Goal: Use online tool/utility: Utilize a website feature to perform a specific function

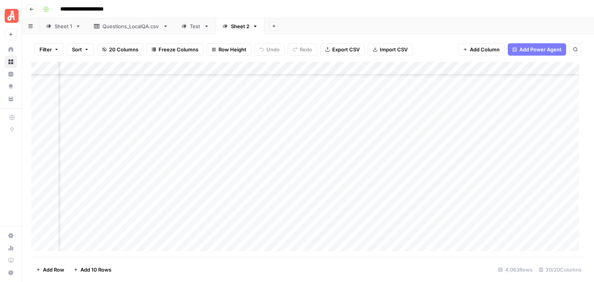
scroll to position [45929, 740]
click at [39, 90] on div "Add Column" at bounding box center [307, 159] width 553 height 195
click at [40, 146] on div "Add Column" at bounding box center [307, 159] width 553 height 195
click at [468, 68] on div "Add Column" at bounding box center [307, 159] width 553 height 195
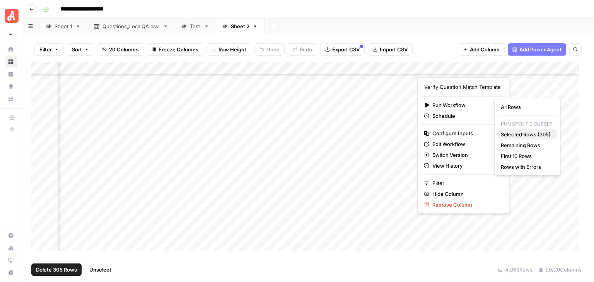
click at [533, 133] on span "Selected Rows (305)" at bounding box center [526, 135] width 50 height 8
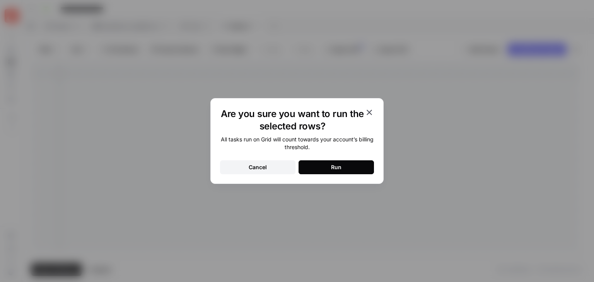
click at [366, 164] on button "Run" at bounding box center [335, 167] width 75 height 14
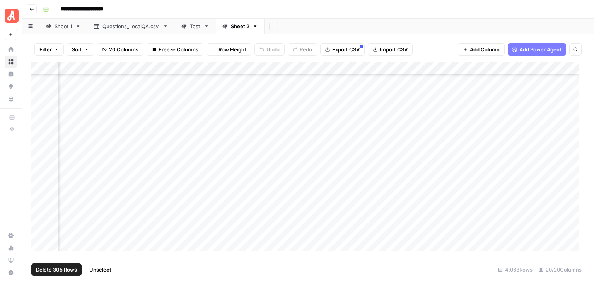
click at [109, 270] on span "Unselect" at bounding box center [100, 270] width 22 height 8
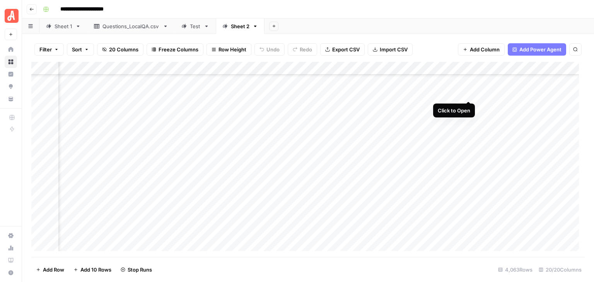
click at [469, 92] on div "Add Column" at bounding box center [307, 159] width 553 height 195
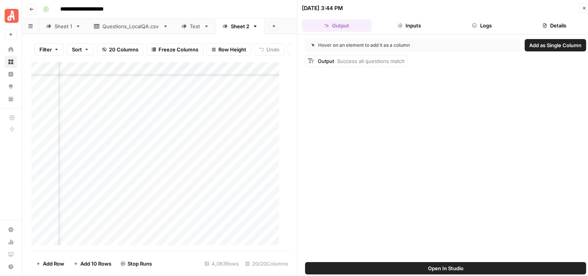
click at [487, 27] on button "Logs" at bounding box center [482, 25] width 70 height 12
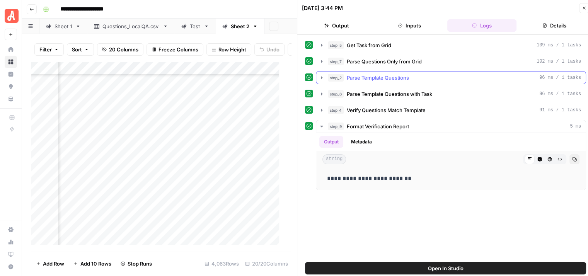
click at [319, 75] on icon "button" at bounding box center [322, 78] width 6 height 6
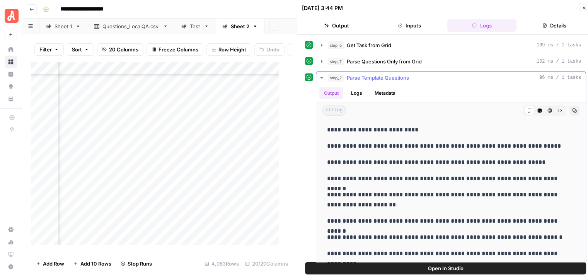
click at [319, 75] on icon "button" at bounding box center [322, 78] width 6 height 6
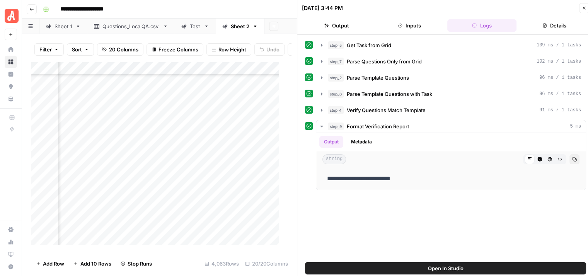
click at [582, 7] on icon "button" at bounding box center [584, 8] width 5 height 5
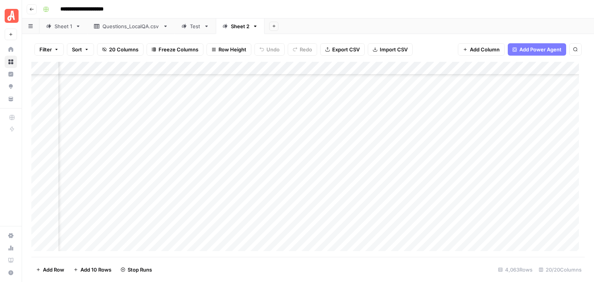
scroll to position [46045, 787]
click at [418, 95] on div "Add Column" at bounding box center [307, 159] width 553 height 195
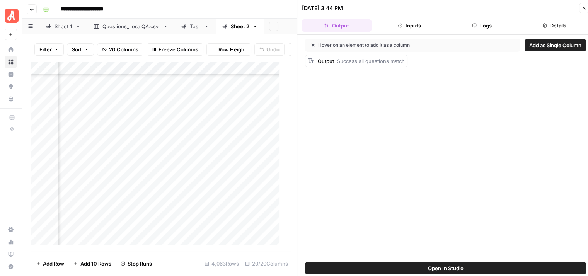
click at [493, 23] on button "Logs" at bounding box center [482, 25] width 70 height 12
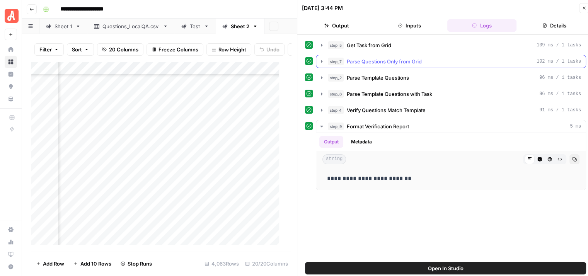
click at [322, 59] on icon "button" at bounding box center [322, 61] width 6 height 6
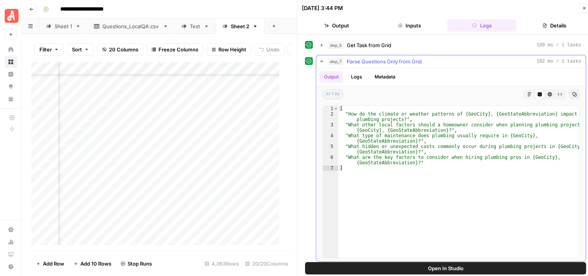
click at [321, 61] on icon "button" at bounding box center [321, 62] width 3 height 2
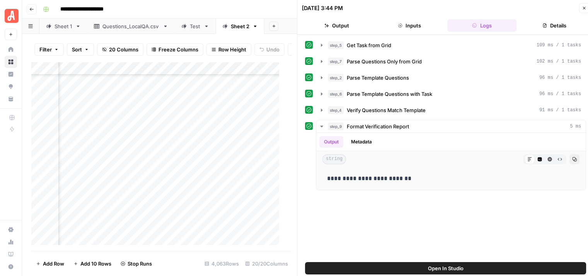
click at [583, 8] on icon "button" at bounding box center [584, 8] width 5 height 5
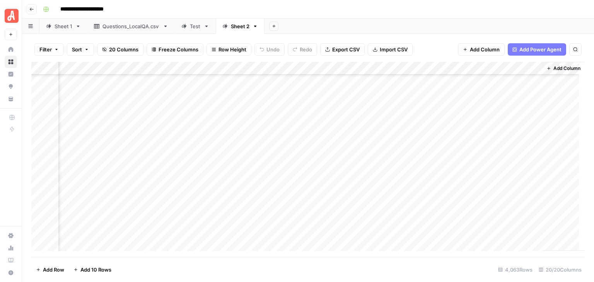
scroll to position [47900, 877]
click at [366, 141] on div "Add Column" at bounding box center [307, 159] width 553 height 195
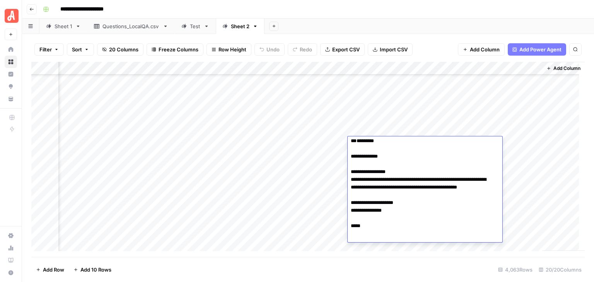
scroll to position [3, 0]
click at [392, 13] on div "**********" at bounding box center [313, 9] width 546 height 12
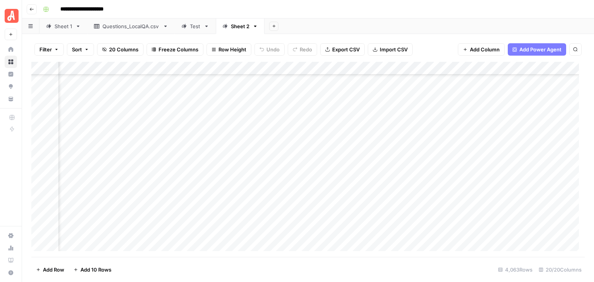
scroll to position [47900, 280]
click at [192, 144] on div "Add Column" at bounding box center [307, 159] width 553 height 195
click at [302, 10] on div "**********" at bounding box center [313, 9] width 546 height 12
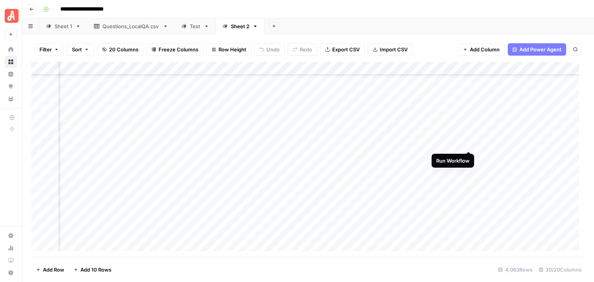
click at [467, 144] on div "Add Column" at bounding box center [307, 159] width 553 height 195
click at [510, 181] on div "Add Column" at bounding box center [307, 159] width 553 height 195
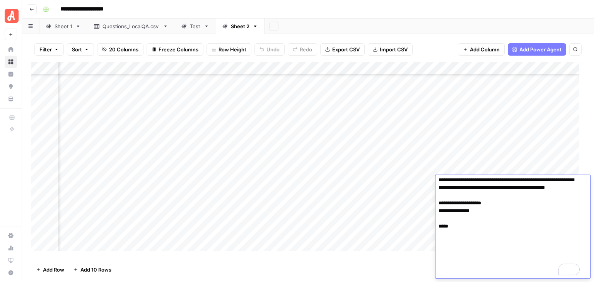
scroll to position [42, 0]
click at [465, 8] on div "**********" at bounding box center [313, 9] width 546 height 12
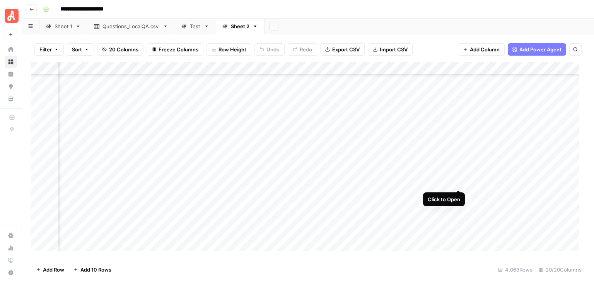
click at [459, 182] on div "Add Column" at bounding box center [307, 159] width 553 height 195
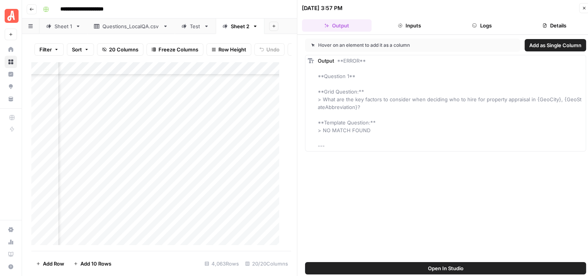
click at [478, 27] on button "Logs" at bounding box center [482, 25] width 70 height 12
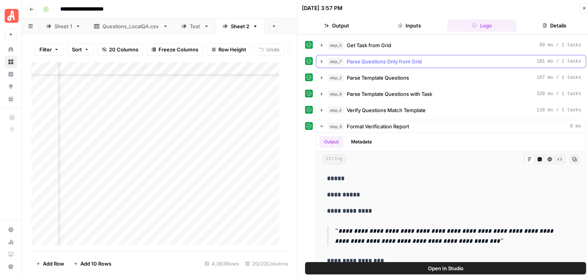
click at [322, 61] on icon "button" at bounding box center [322, 61] width 2 height 3
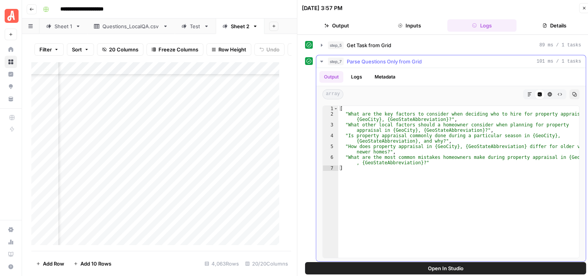
click at [320, 60] on icon "button" at bounding box center [322, 61] width 6 height 6
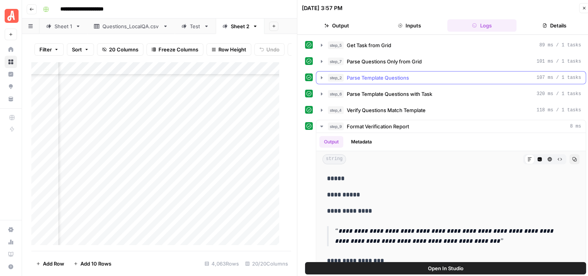
click at [323, 78] on icon "button" at bounding box center [322, 78] width 6 height 6
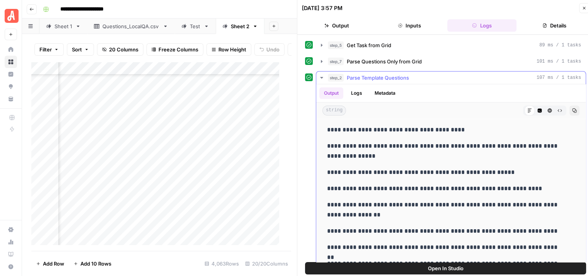
click at [323, 76] on icon "button" at bounding box center [322, 78] width 6 height 6
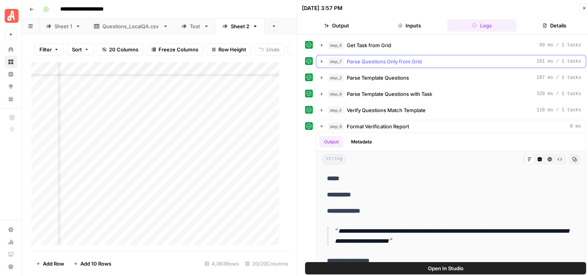
click at [323, 60] on icon "button" at bounding box center [322, 61] width 6 height 6
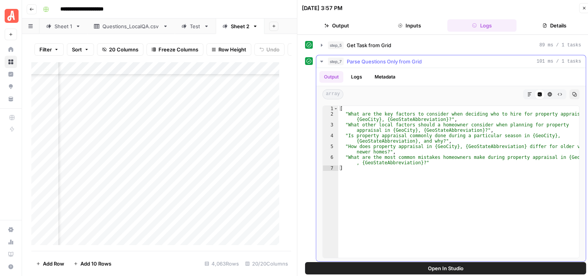
click at [321, 60] on icon "button" at bounding box center [322, 61] width 6 height 6
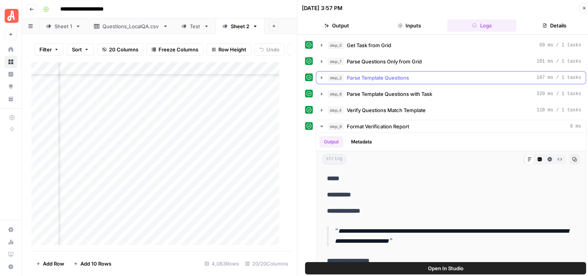
click at [320, 75] on icon "button" at bounding box center [322, 78] width 6 height 6
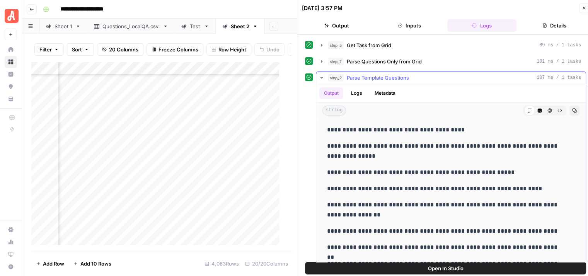
click at [322, 75] on icon "button" at bounding box center [322, 78] width 6 height 6
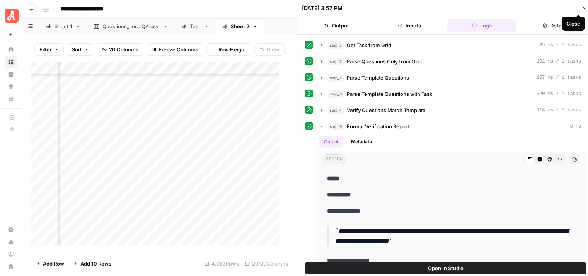
click at [582, 8] on icon "button" at bounding box center [584, 8] width 5 height 5
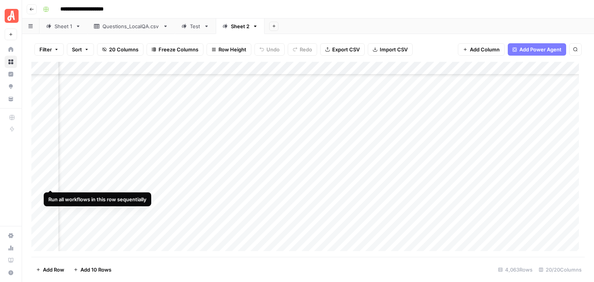
click at [50, 181] on div "Add Column" at bounding box center [307, 159] width 553 height 195
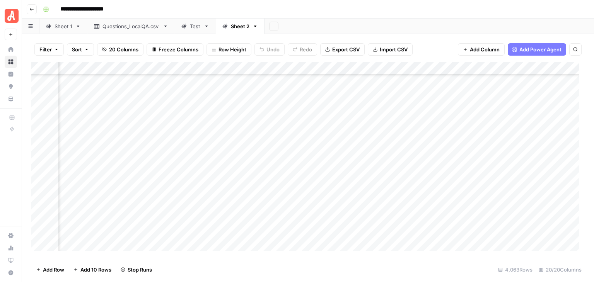
scroll to position [47939, 750]
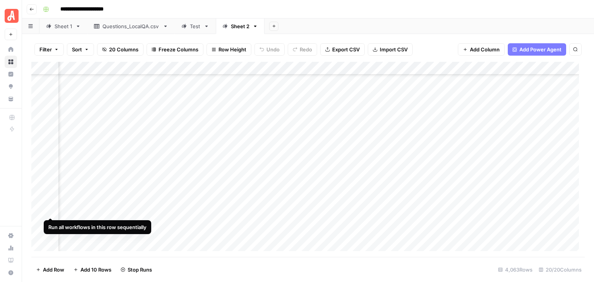
click at [49, 210] on div "Add Column" at bounding box center [307, 159] width 553 height 195
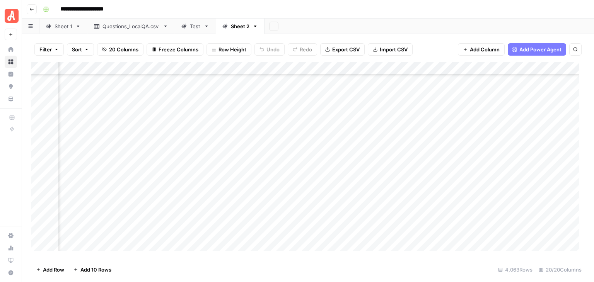
scroll to position [48132, 750]
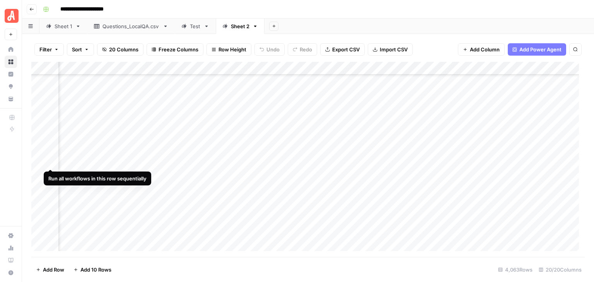
click at [49, 163] on div "Add Column" at bounding box center [307, 159] width 553 height 195
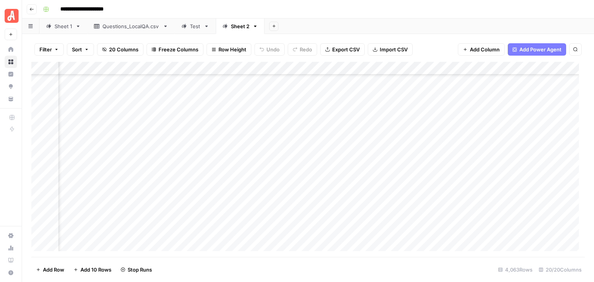
click at [51, 227] on div "Add Column" at bounding box center [307, 159] width 553 height 195
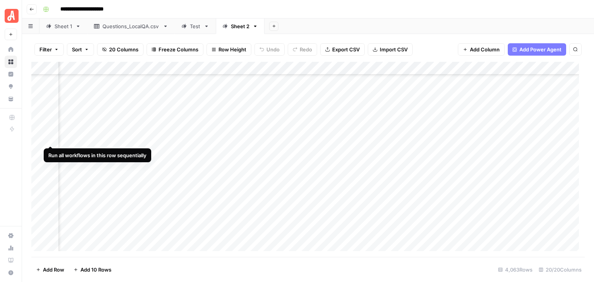
click at [50, 136] on div "Add Column" at bounding box center [307, 159] width 553 height 195
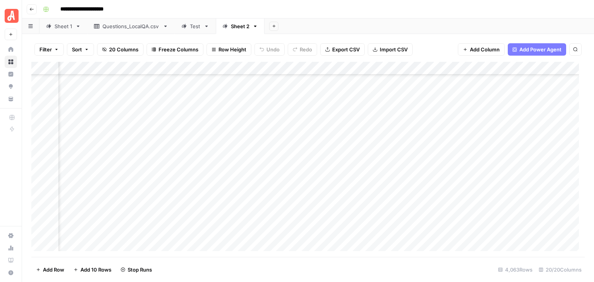
click at [49, 148] on div "Add Column" at bounding box center [307, 159] width 553 height 195
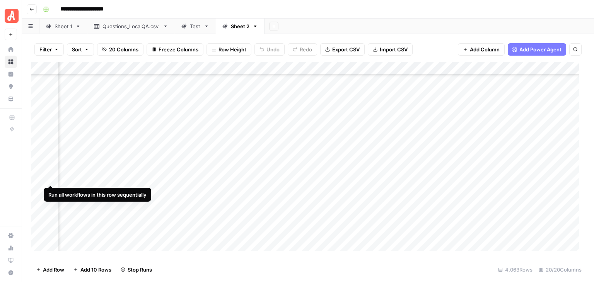
click at [48, 176] on div "Add Column" at bounding box center [307, 159] width 553 height 195
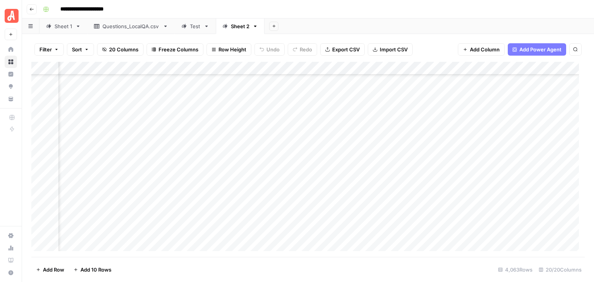
scroll to position [48828, 750]
click at [51, 177] on div "Add Column" at bounding box center [307, 159] width 553 height 195
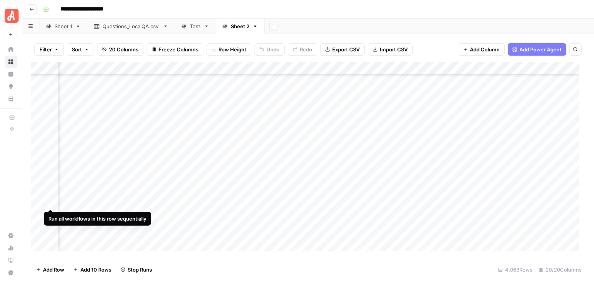
click at [49, 204] on div "Add Column" at bounding box center [307, 159] width 553 height 195
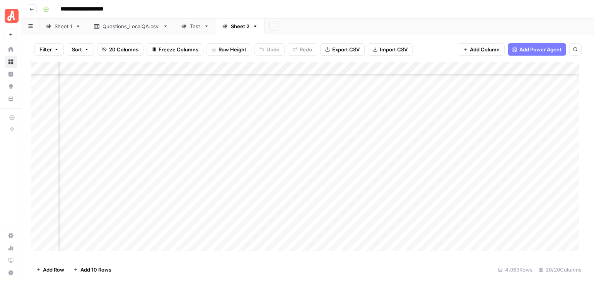
scroll to position [49911, 750]
click at [39, 117] on div "Add Column" at bounding box center [307, 159] width 553 height 195
click at [39, 234] on div "Add Column" at bounding box center [307, 159] width 553 height 195
click at [459, 67] on div "Add Column" at bounding box center [307, 159] width 553 height 195
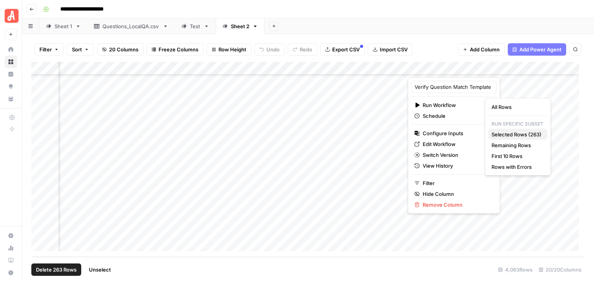
click at [511, 131] on span "Selected Rows (263)" at bounding box center [516, 135] width 50 height 8
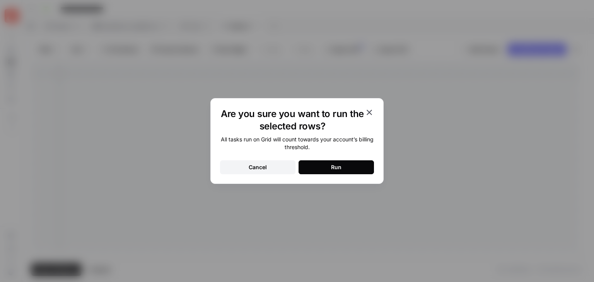
click at [355, 165] on button "Run" at bounding box center [335, 167] width 75 height 14
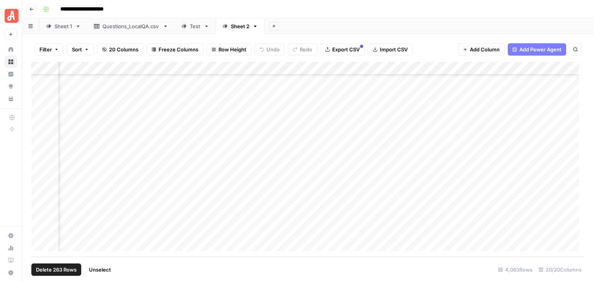
click at [105, 269] on span "Unselect" at bounding box center [100, 270] width 22 height 8
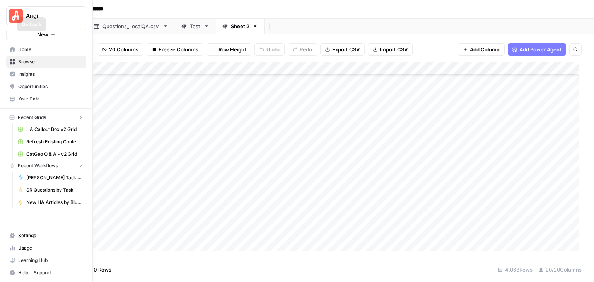
click at [12, 16] on img "Workspace: Angi" at bounding box center [16, 16] width 14 height 14
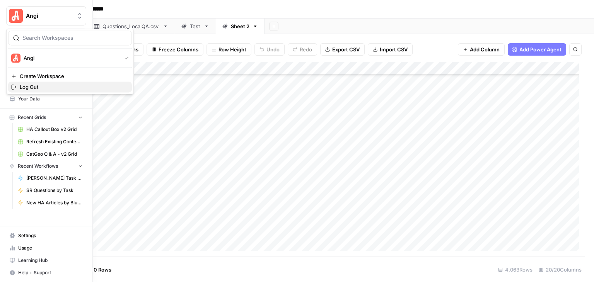
click at [43, 86] on span "Log Out" at bounding box center [73, 87] width 106 height 8
